Goal: Task Accomplishment & Management: Manage account settings

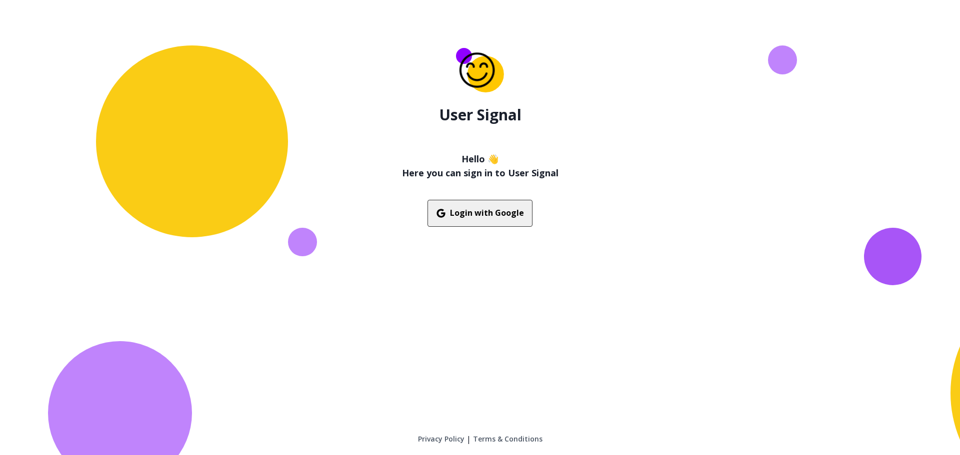
click at [479, 212] on button "Login with Google" at bounding box center [479, 213] width 105 height 27
click at [509, 213] on button "Login with Google" at bounding box center [479, 213] width 105 height 27
click at [476, 213] on button "Login with Google" at bounding box center [479, 213] width 105 height 27
